Goal: Task Accomplishment & Management: Complete application form

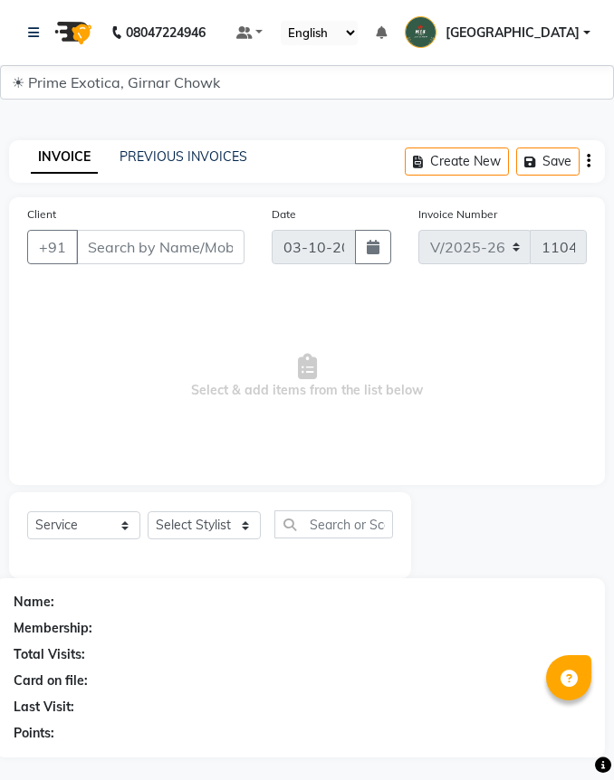
select select "5796"
select select "service"
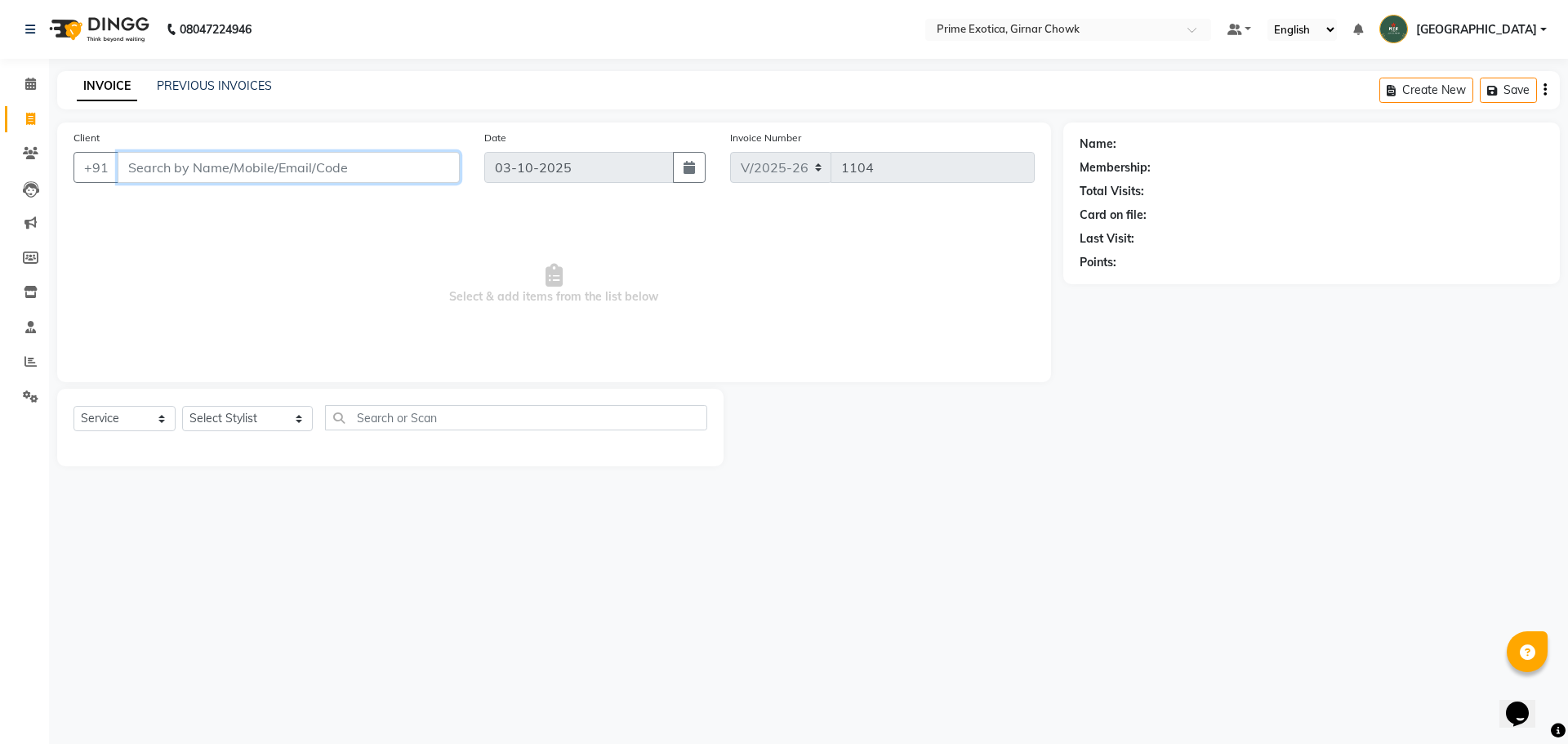
click at [243, 165] on input "Client" at bounding box center [288, 167] width 342 height 31
type input "8847855374"
click at [431, 162] on span "Add Client" at bounding box center [417, 167] width 64 height 16
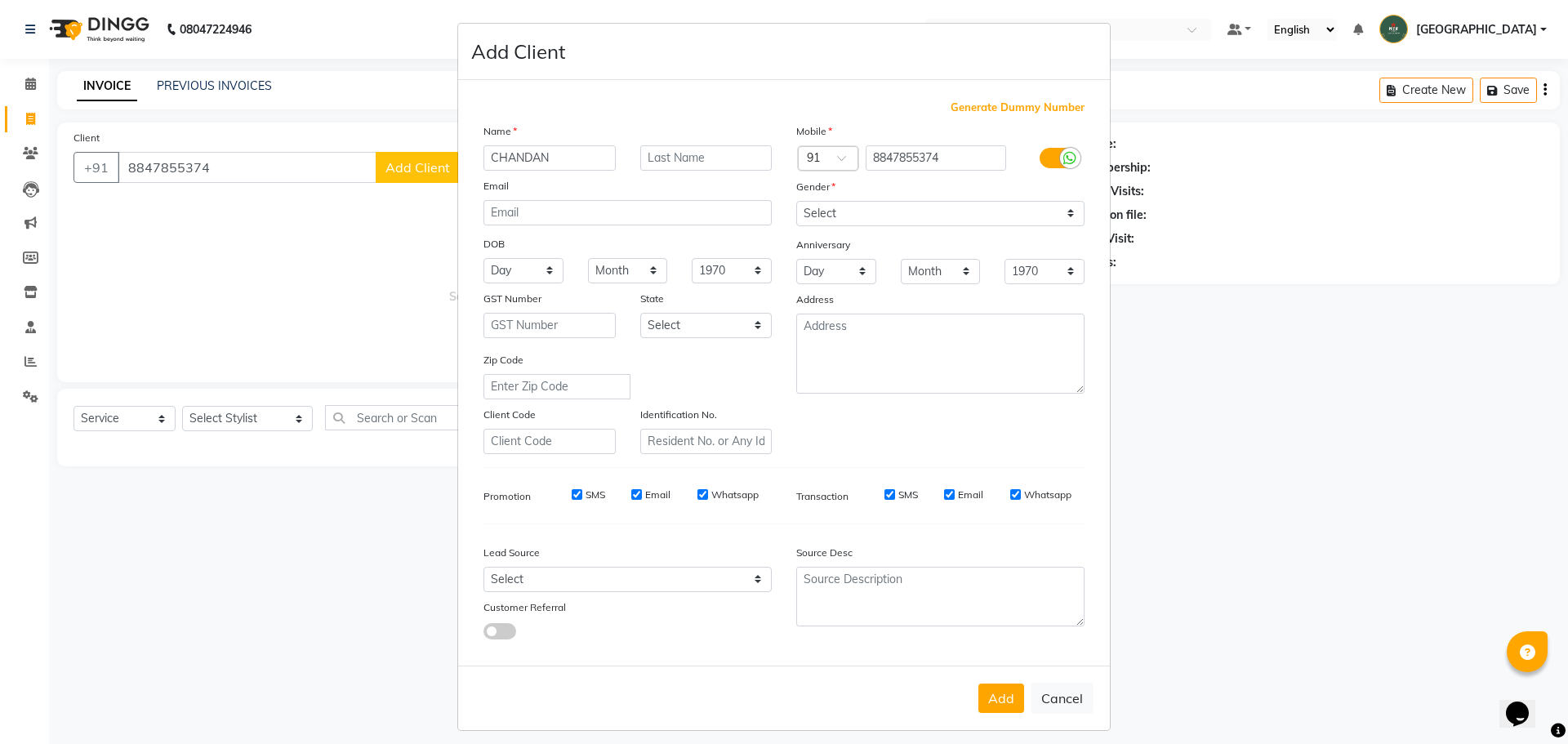
type input "CHANDAN"
click at [553, 210] on select "Select [DEMOGRAPHIC_DATA] [DEMOGRAPHIC_DATA] Other Prefer Not To Say" at bounding box center [940, 214] width 288 height 25
select select "[DEMOGRAPHIC_DATA]"
click at [553, 201] on select "Select [DEMOGRAPHIC_DATA] [DEMOGRAPHIC_DATA] Other Prefer Not To Say" at bounding box center [940, 214] width 288 height 25
click at [553, 703] on button "Add" at bounding box center [1001, 698] width 46 height 30
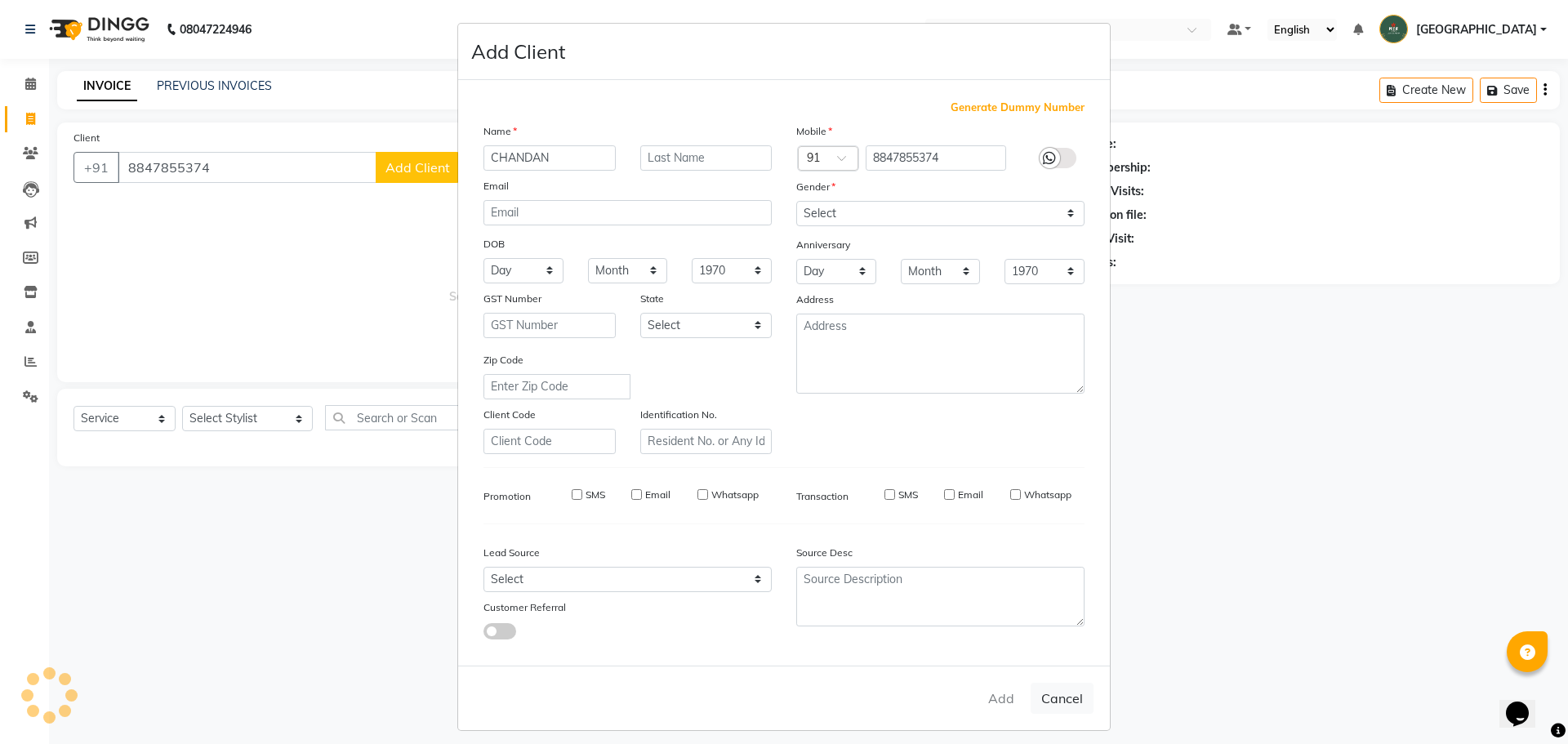
select select
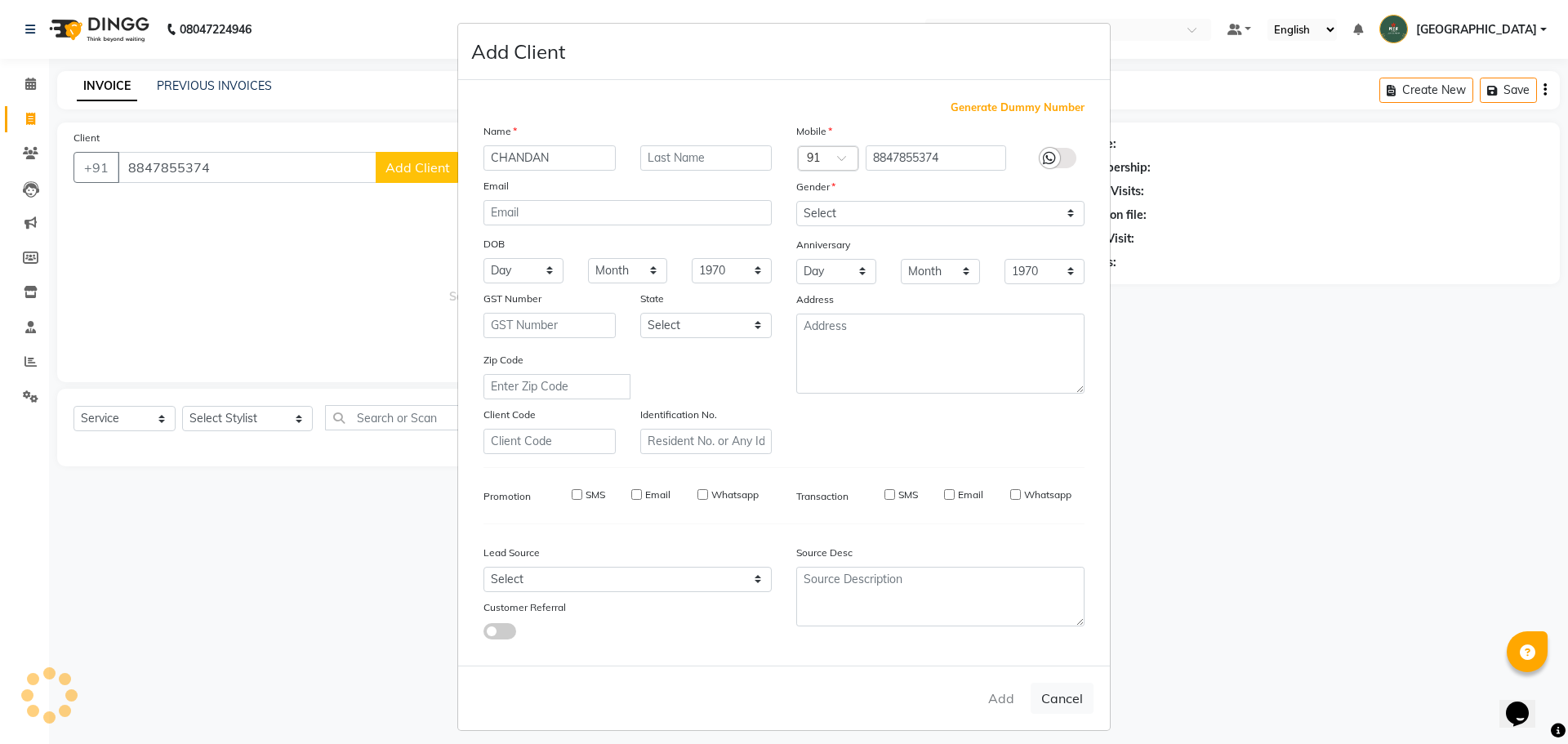
select select
checkbox input "false"
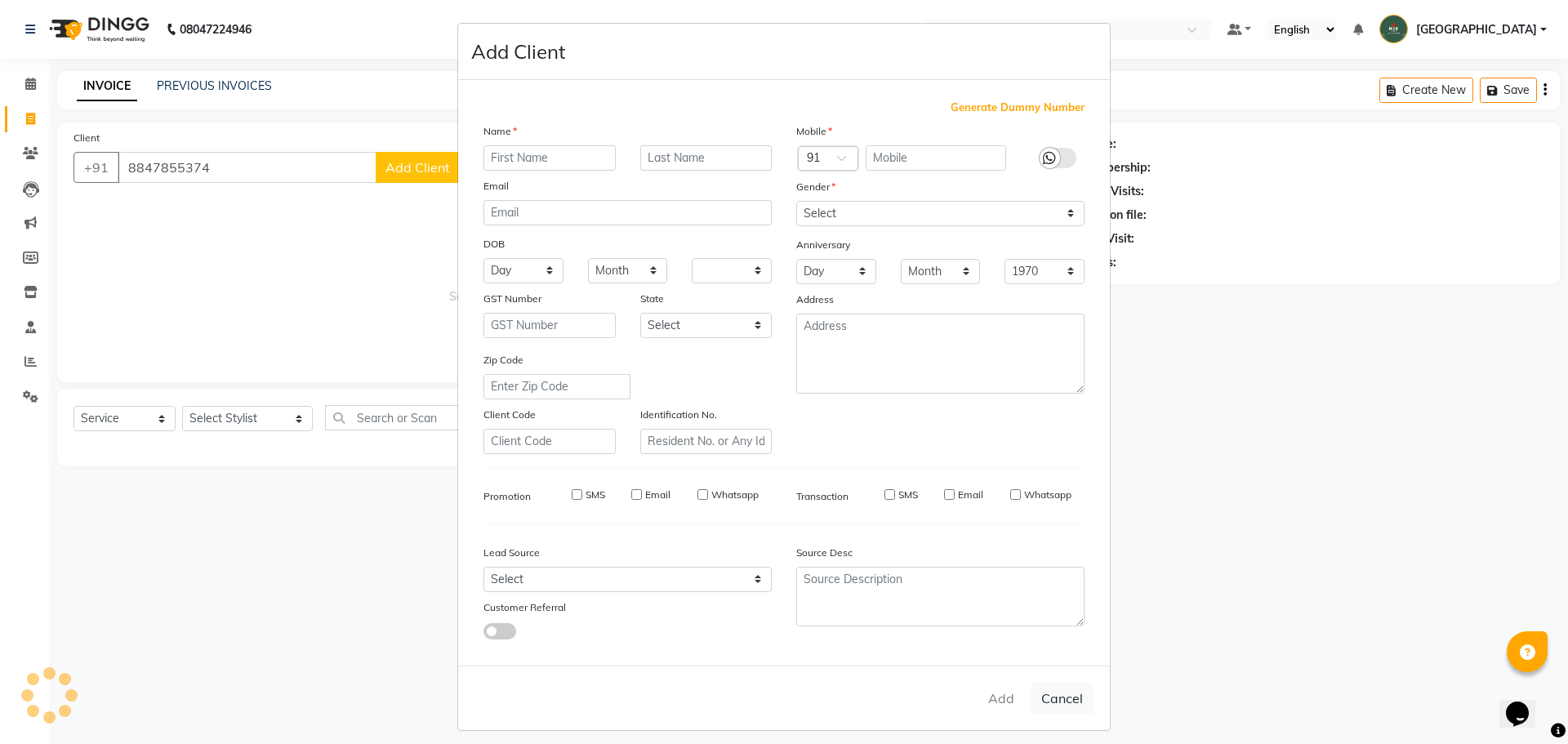
checkbox input "false"
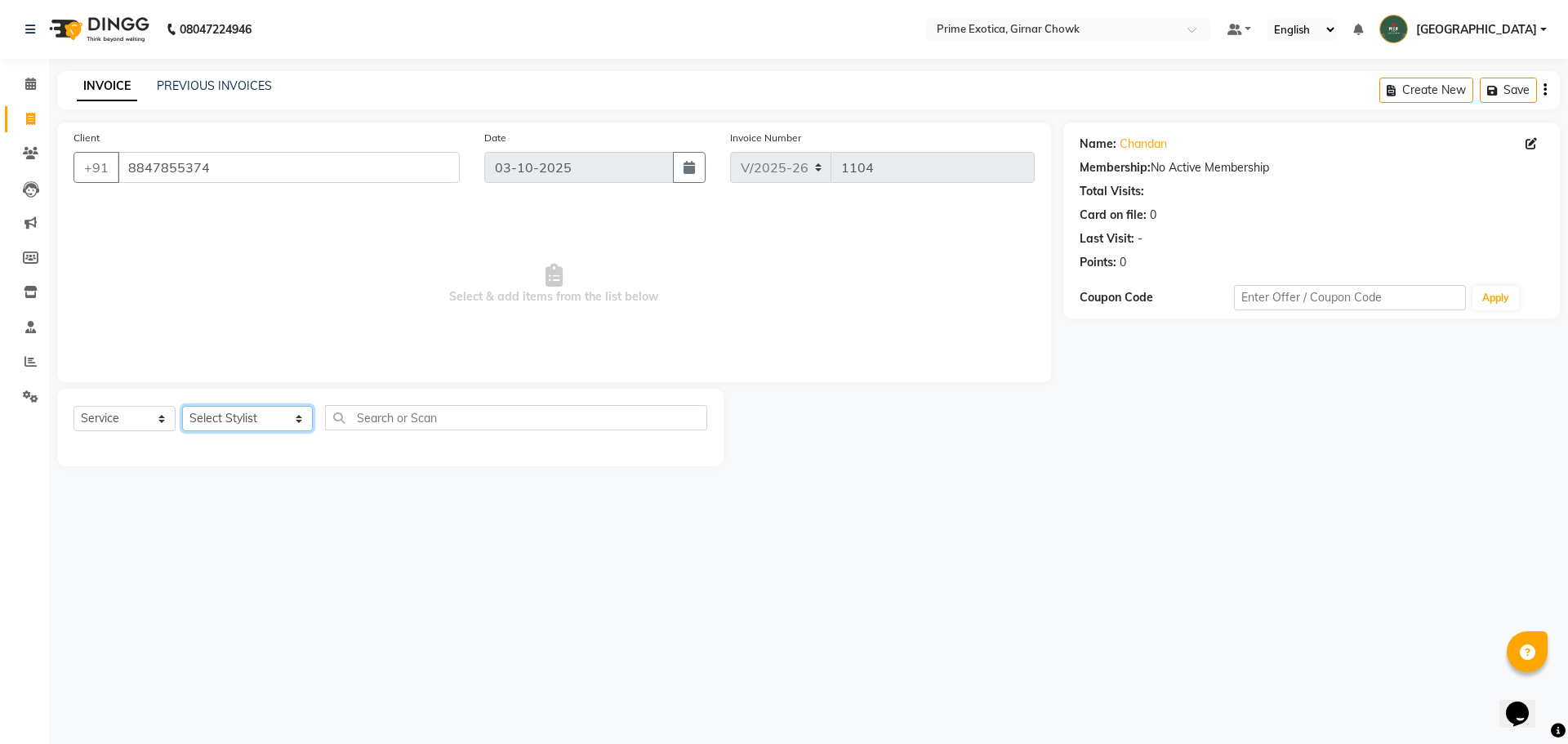
click at [251, 418] on select "Select Stylist [PERSON_NAME] ADMIN [PERSON_NAME] [PERSON_NAME] [PERSON_NAME] [P…" at bounding box center [247, 419] width 131 height 25
select select "91075"
click at [182, 406] on select "Select Stylist [PERSON_NAME] ADMIN [PERSON_NAME] [PERSON_NAME] [PERSON_NAME] [P…" at bounding box center [247, 419] width 131 height 25
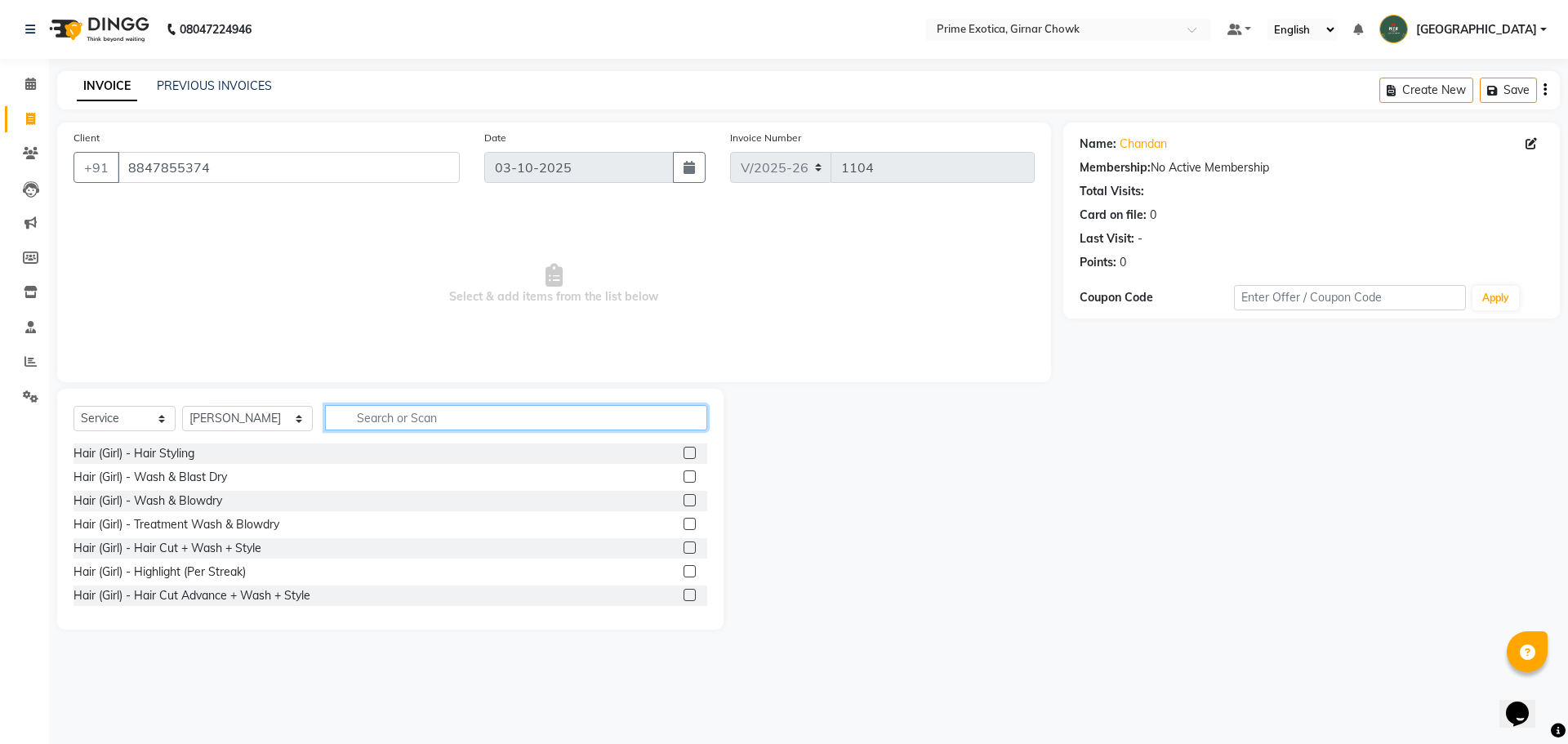
click at [344, 420] on input "text" at bounding box center [516, 418] width 383 height 25
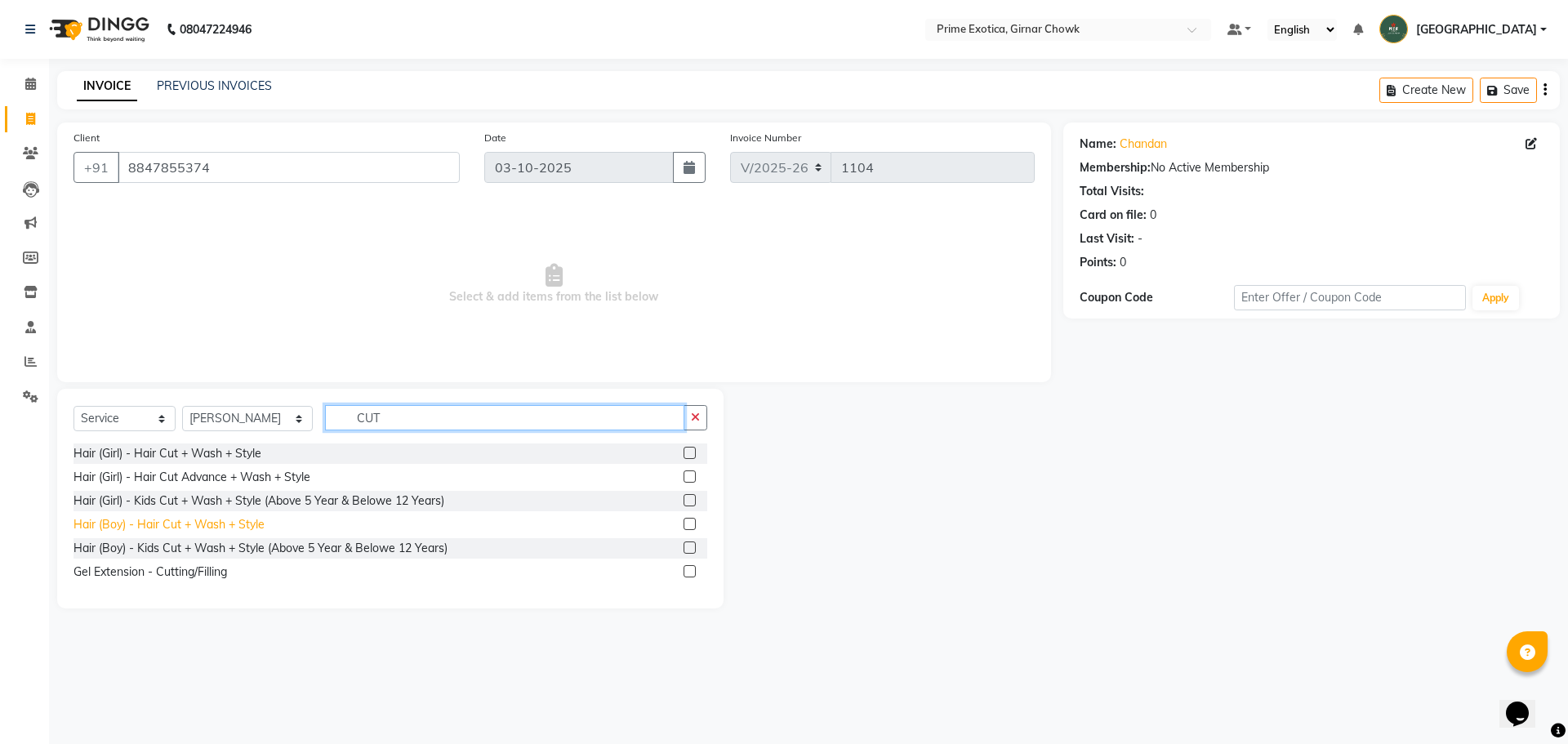
type input "CUT"
click at [181, 522] on div "Hair (Boy) - Hair Cut + Wash + Style" at bounding box center [169, 525] width 191 height 17
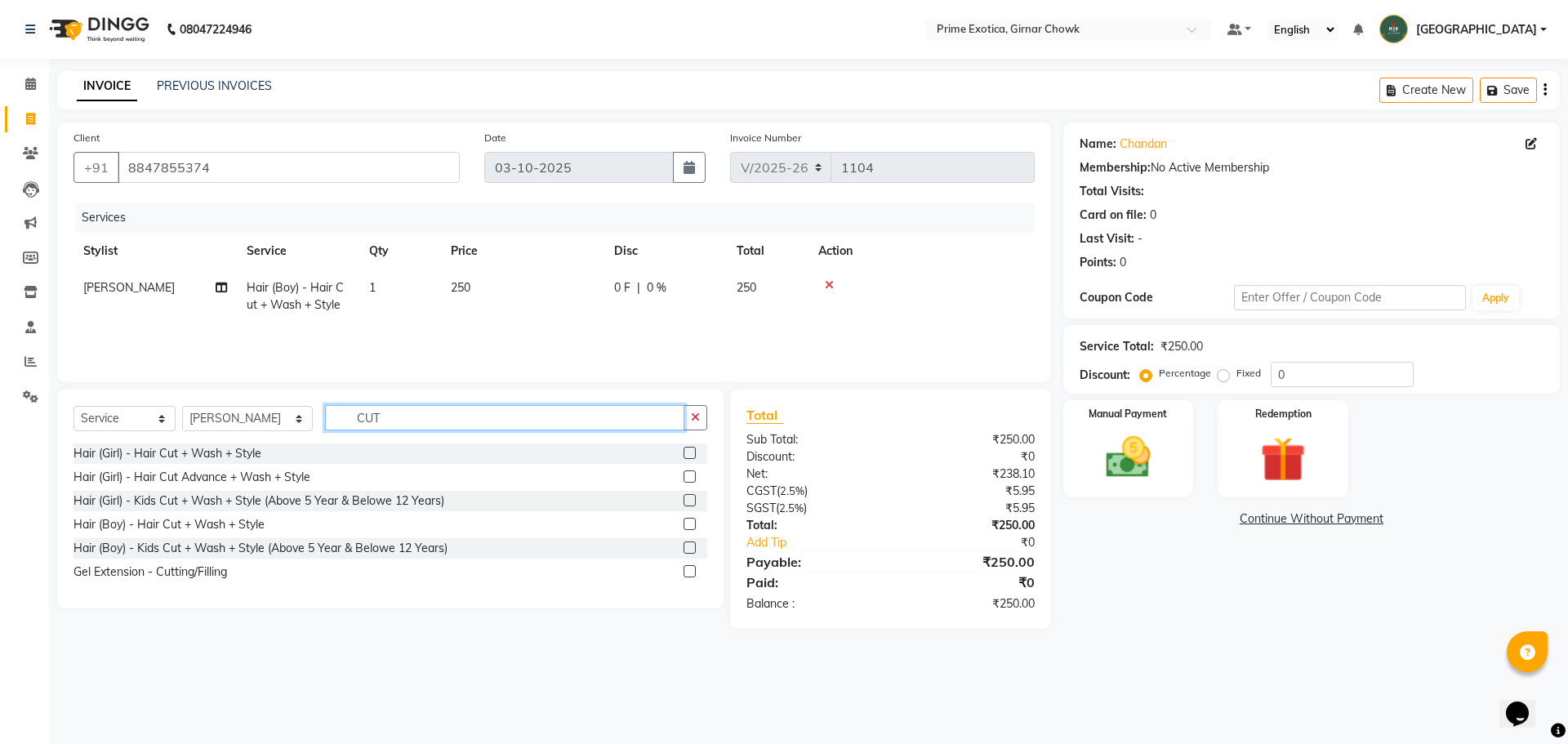
click at [383, 422] on input "CUT" at bounding box center [505, 418] width 359 height 25
click at [200, 528] on div "Hair (Boy) - Hair Cut + Wash + Style" at bounding box center [169, 525] width 191 height 17
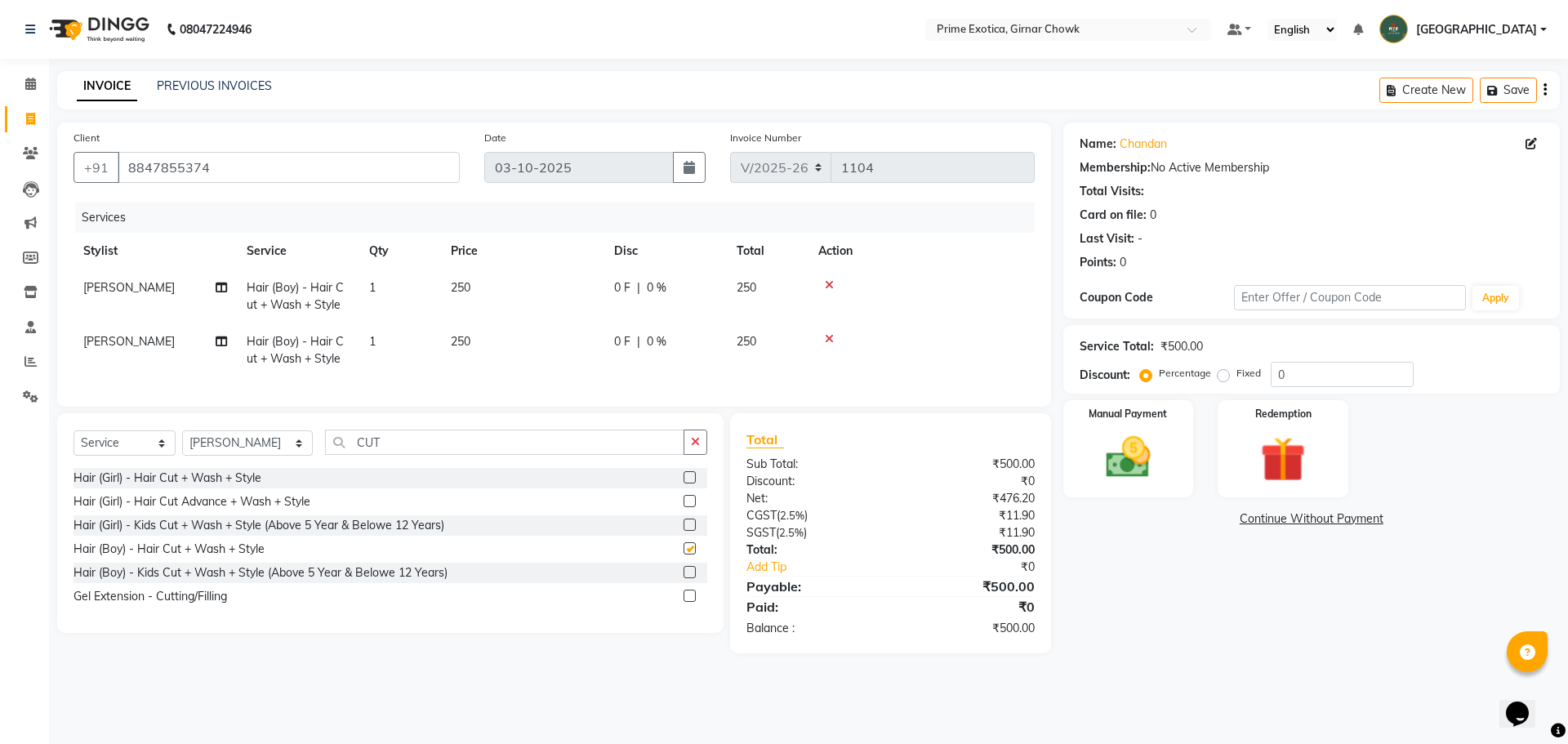
checkbox input "false"
click at [553, 470] on img at bounding box center [1128, 458] width 76 height 54
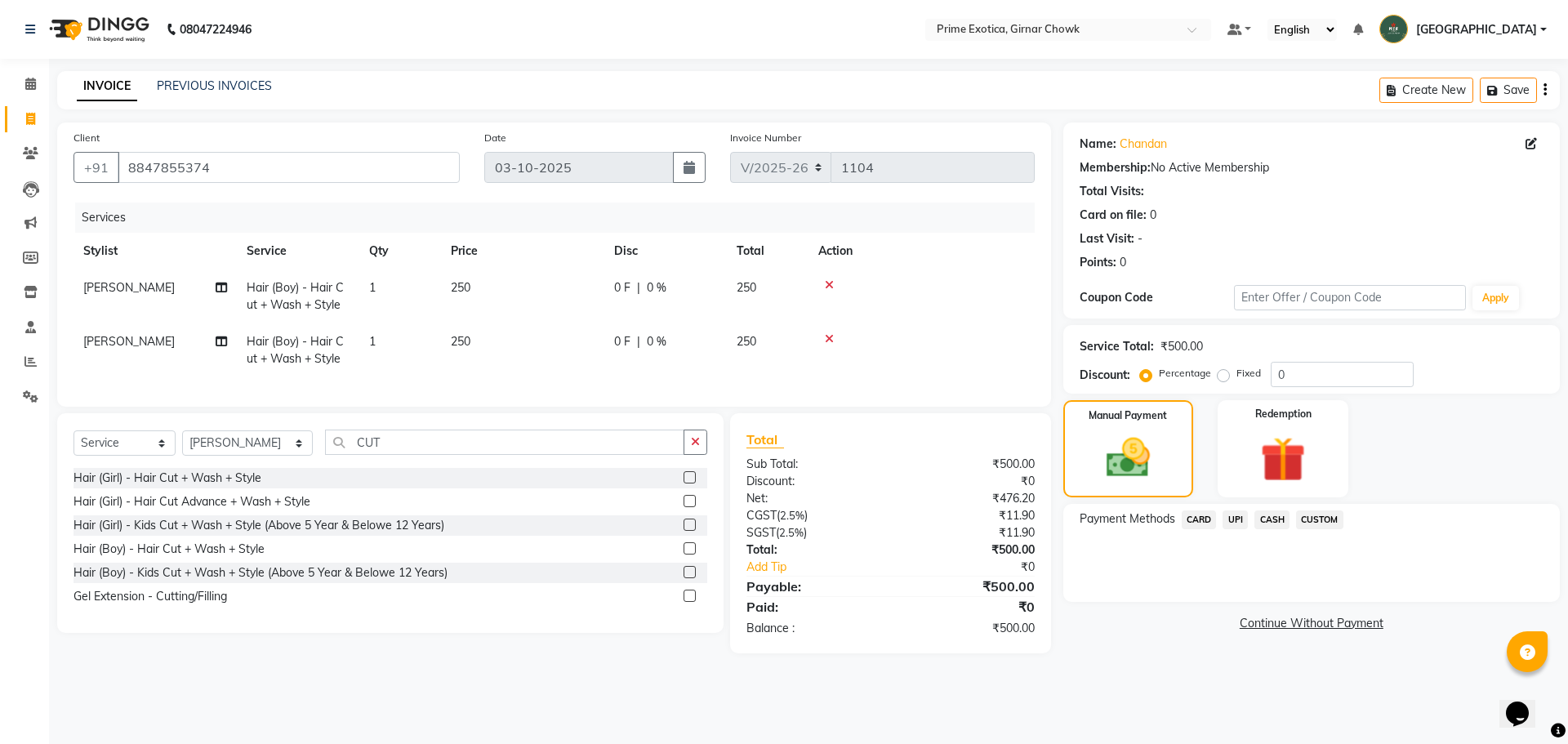
click at [553, 524] on span "CASH" at bounding box center [1272, 520] width 35 height 19
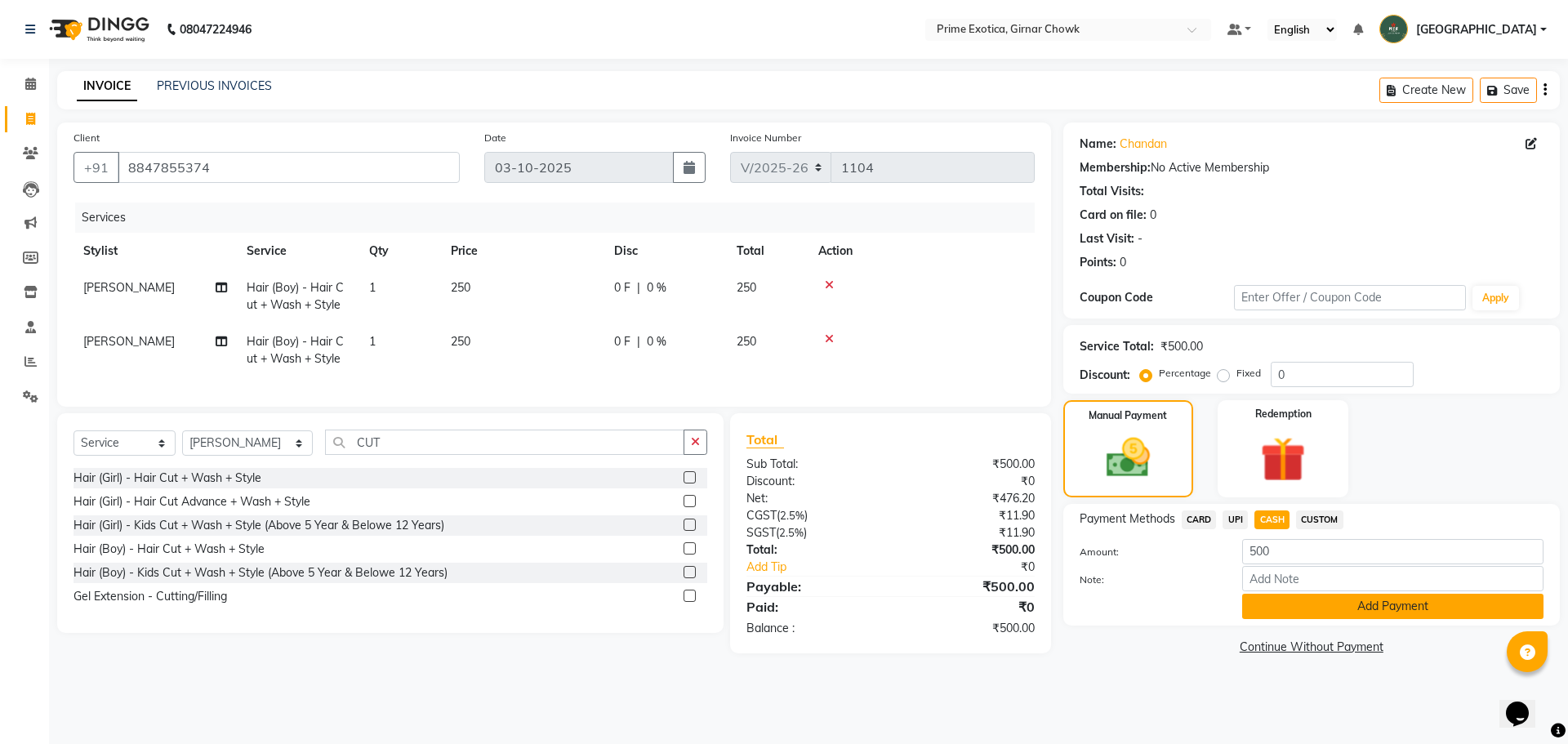
click at [553, 618] on button "Add Payment" at bounding box center [1393, 607] width 302 height 25
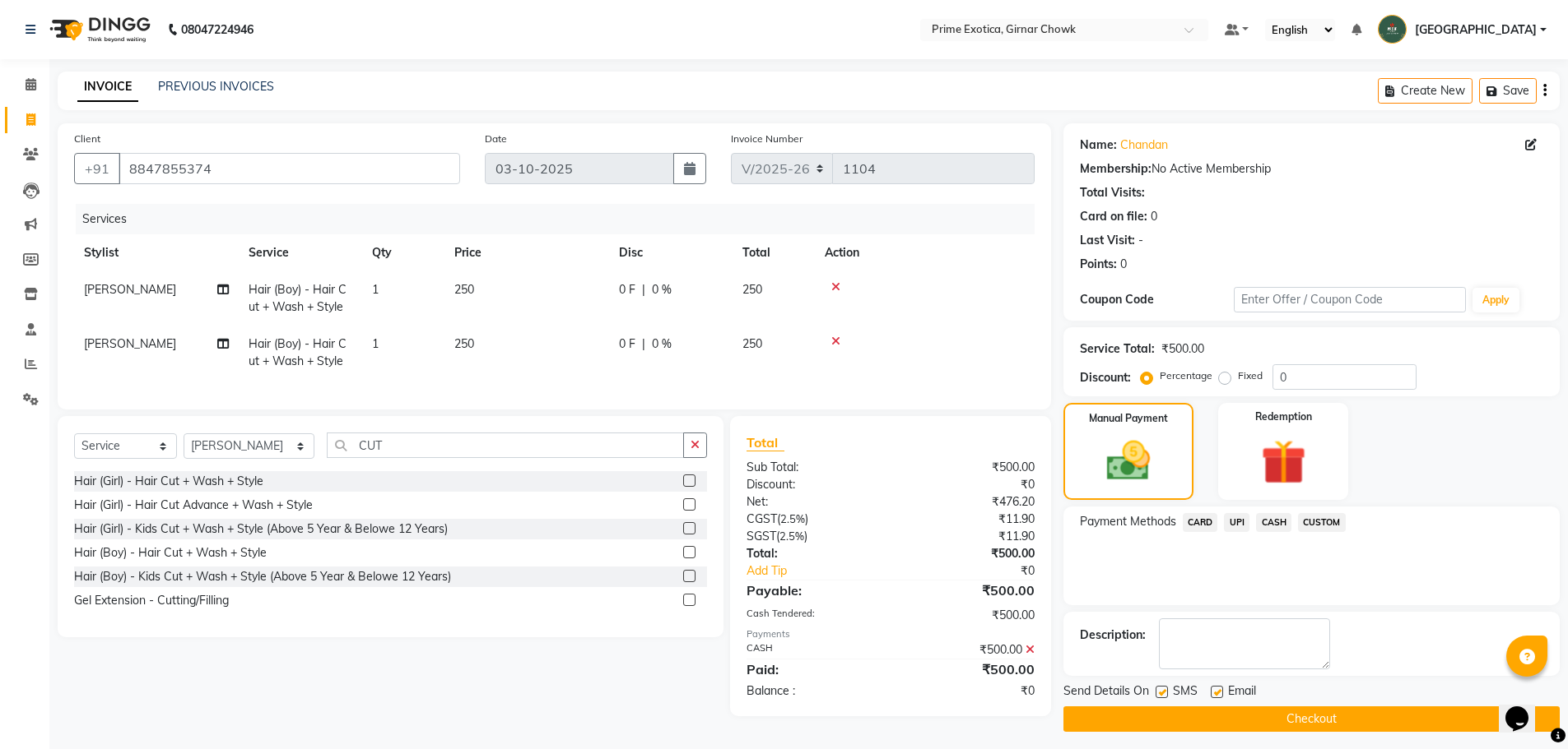
click at [558, 708] on button "Checkout" at bounding box center [1312, 719] width 497 height 25
